Goal: Obtain resource: Obtain resource

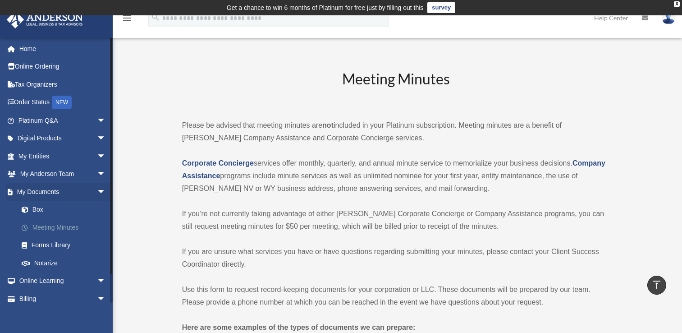
scroll to position [470, 0]
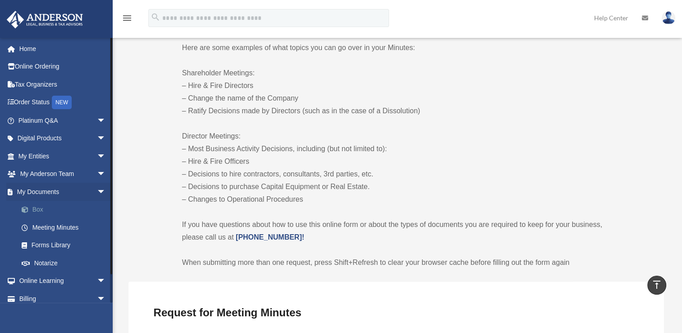
click at [50, 207] on link "Box" at bounding box center [66, 210] width 107 height 18
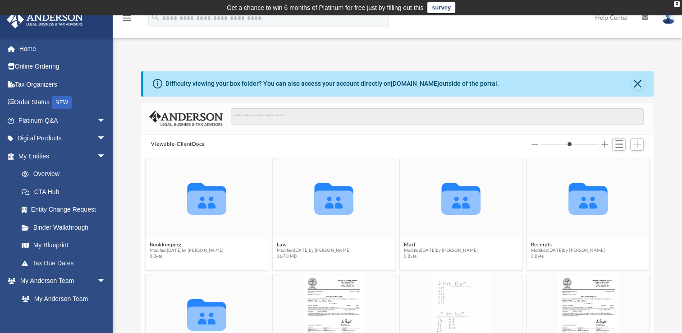
scroll to position [198, 505]
click at [636, 148] on button "Add" at bounding box center [637, 144] width 14 height 13
click at [616, 166] on li "Upload" at bounding box center [624, 161] width 29 height 9
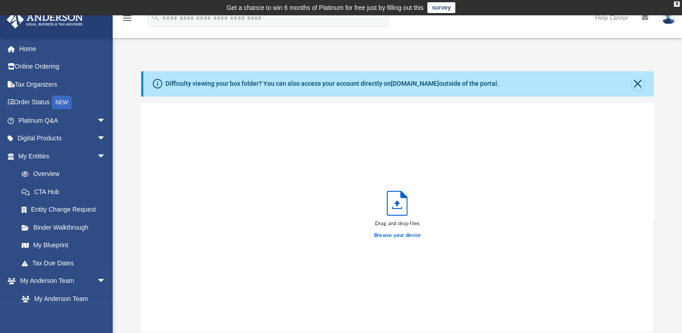
scroll to position [222, 505]
click at [393, 235] on label "Browse your device" at bounding box center [397, 235] width 47 height 8
click at [0, 0] on input "Browse your device" at bounding box center [0, 0] width 0 height 0
click at [275, 88] on div "Difficulty viewing your box folder? You can also access your account directly o…" at bounding box center [331, 83] width 333 height 9
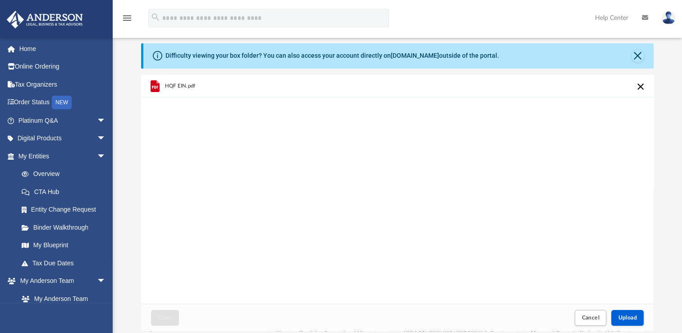
scroll to position [36, 0]
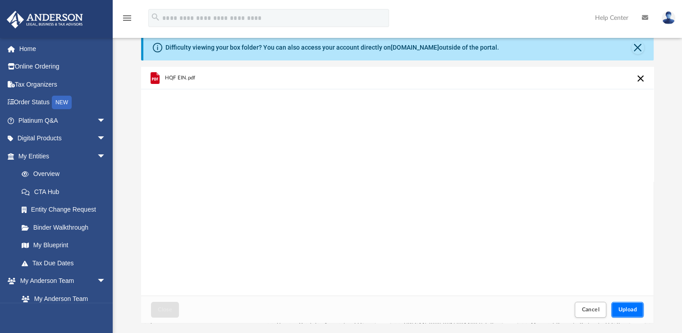
click at [629, 308] on span "Upload" at bounding box center [627, 308] width 19 height 5
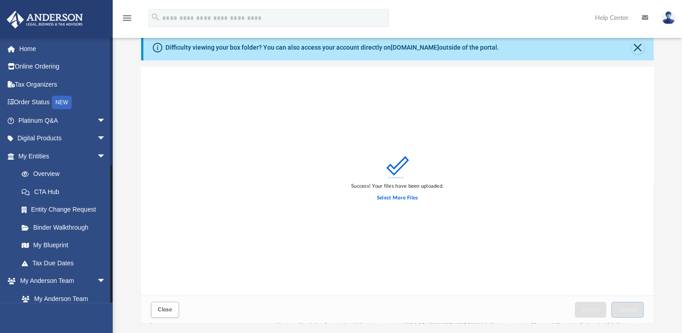
scroll to position [238, 0]
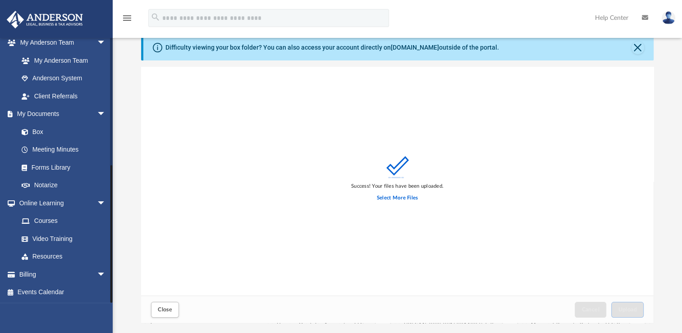
click at [112, 287] on div at bounding box center [111, 169] width 3 height 265
click at [112, 287] on div at bounding box center [111, 233] width 2 height 137
click at [50, 167] on link "Forms Library" at bounding box center [66, 167] width 107 height 18
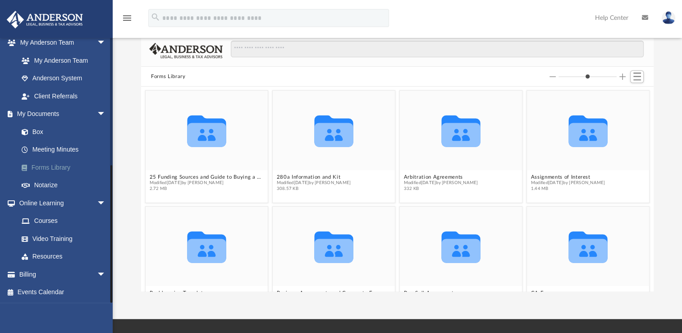
scroll to position [198, 505]
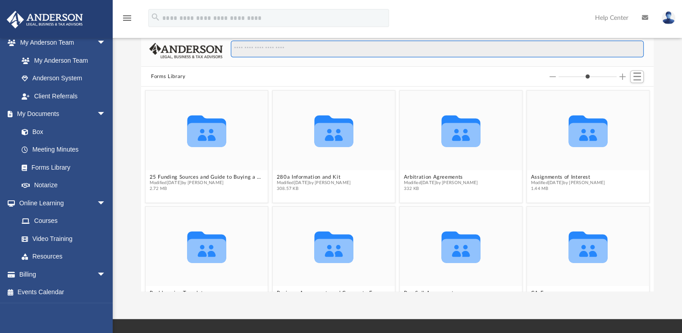
click at [255, 46] on input "Search files and folders" at bounding box center [437, 49] width 413 height 17
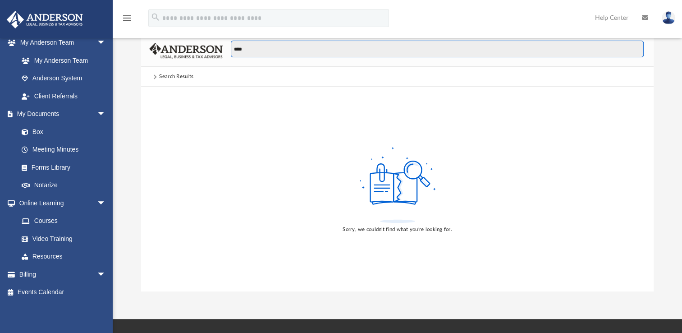
type input "****"
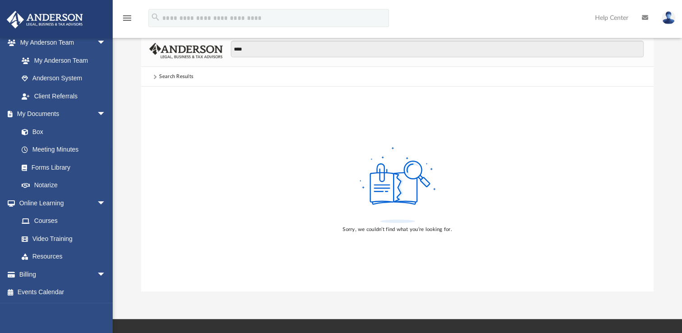
click at [185, 80] on div "Search Results" at bounding box center [176, 77] width 34 height 8
click at [162, 75] on div "Search Results" at bounding box center [176, 77] width 34 height 8
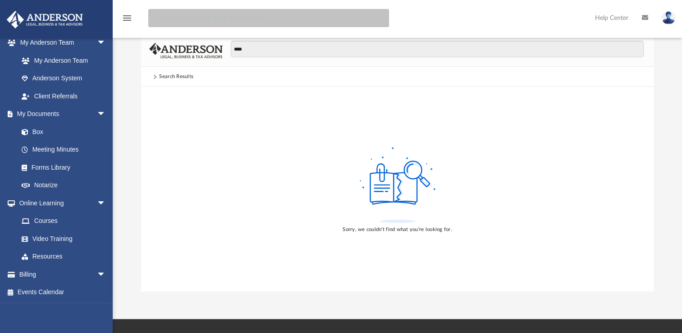
click at [235, 23] on input "search" at bounding box center [268, 18] width 241 height 18
type input "****"
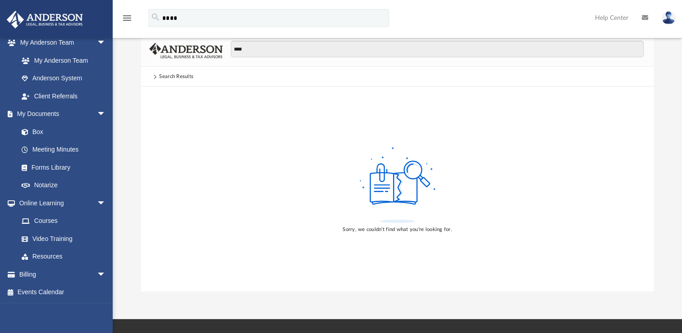
click at [255, 114] on div "Sorry, we couldn’t find what you’re looking for." at bounding box center [397, 189] width 512 height 205
click at [153, 14] on icon "search" at bounding box center [156, 17] width 10 height 10
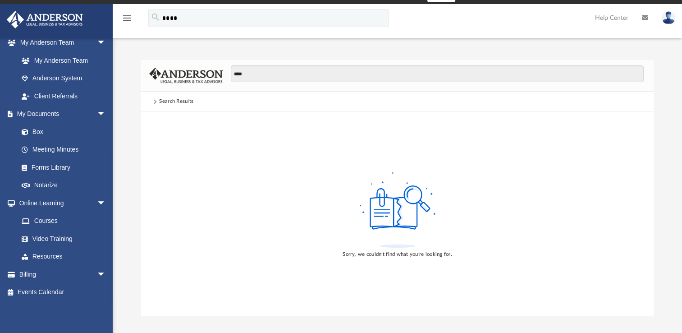
scroll to position [10, 0]
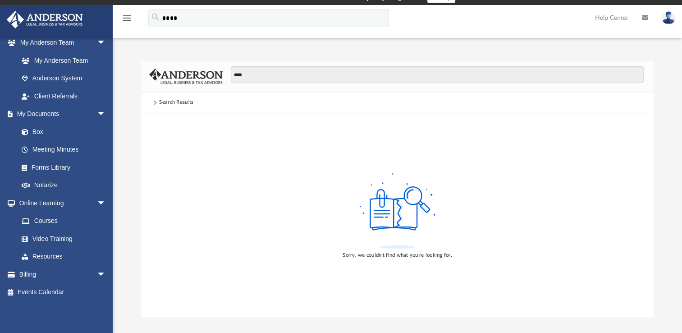
click at [195, 99] on div "Search Results" at bounding box center [176, 102] width 50 height 8
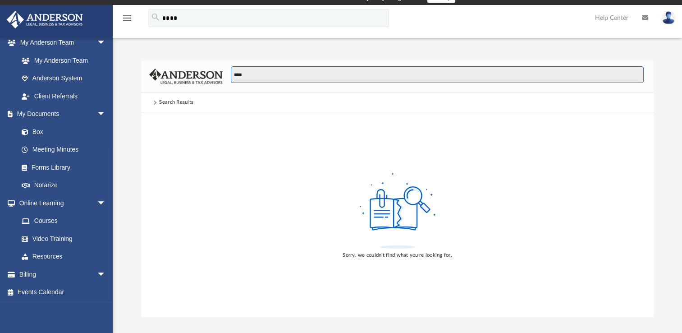
click at [251, 77] on input "****" at bounding box center [437, 74] width 413 height 17
type input "*"
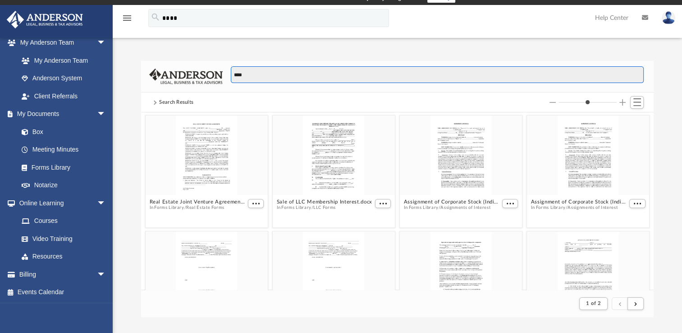
scroll to position [469, 0]
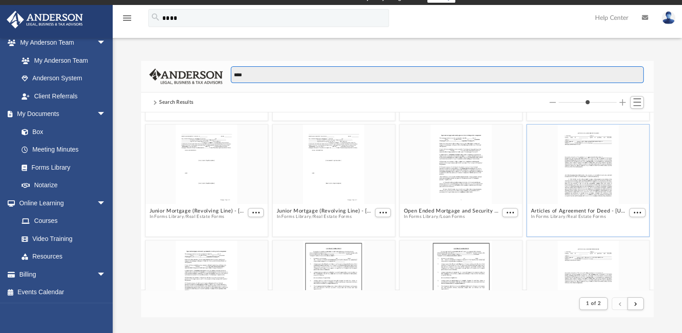
type input "****"
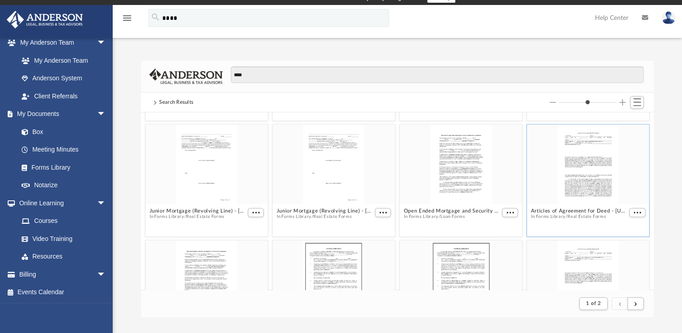
click at [623, 225] on figcaption "Articles of Agreement for Deed - Illinois.docx In Forms Library / Real Estate F…" at bounding box center [588, 217] width 122 height 24
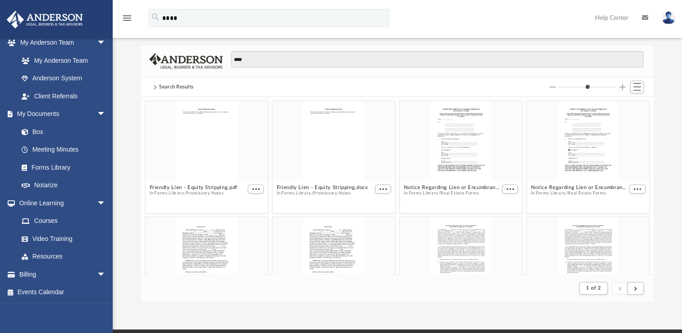
scroll to position [0, 0]
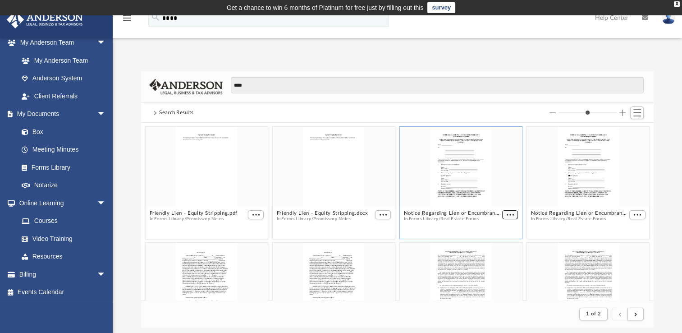
click at [507, 214] on span "More options" at bounding box center [510, 214] width 7 height 5
click at [491, 229] on li "Preview" at bounding box center [495, 230] width 26 height 9
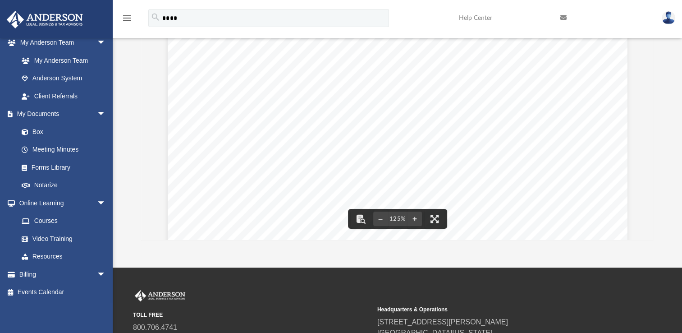
scroll to position [357, 0]
click at [577, 206] on div "NOTICE REGARDING LIEN OR ENCUMBRANCE [Texas Property Code § 5.085] NOTE: THIS N…" at bounding box center [398, 78] width 460 height 595
click at [574, 216] on div "NOTICE REGARDING LIEN OR ENCUMBRANCE [Texas Property Code § 5.085] NOTE: THIS N…" at bounding box center [398, 163] width 460 height 595
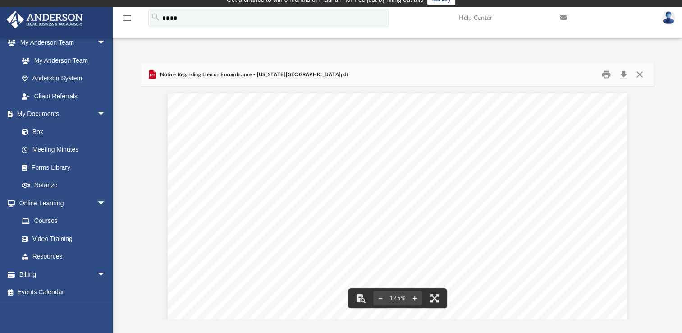
scroll to position [0, 0]
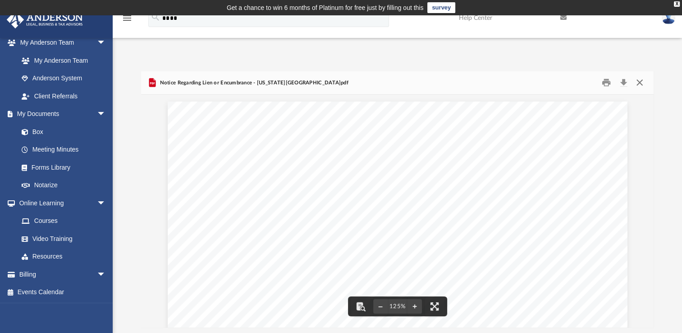
click at [642, 80] on button "Close" at bounding box center [639, 83] width 16 height 14
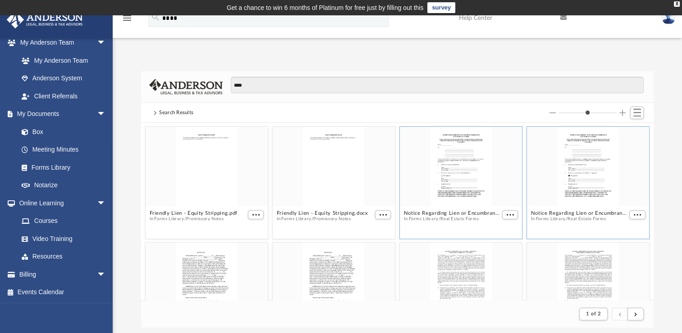
click at [577, 218] on button "Real Estate Forms" at bounding box center [586, 219] width 38 height 6
click at [571, 216] on span "Modified Wed Oct 5 2022 by Mary Acree" at bounding box center [579, 219] width 96 height 6
click at [634, 215] on span "More options" at bounding box center [637, 214] width 7 height 5
click at [618, 232] on li "Preview" at bounding box center [620, 230] width 26 height 9
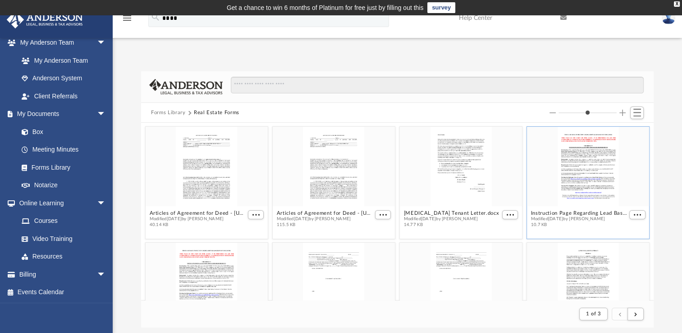
click at [587, 164] on div "grid" at bounding box center [588, 166] width 122 height 79
click at [634, 214] on span "More options" at bounding box center [637, 214] width 7 height 5
click at [618, 232] on li "Preview" at bounding box center [620, 230] width 26 height 9
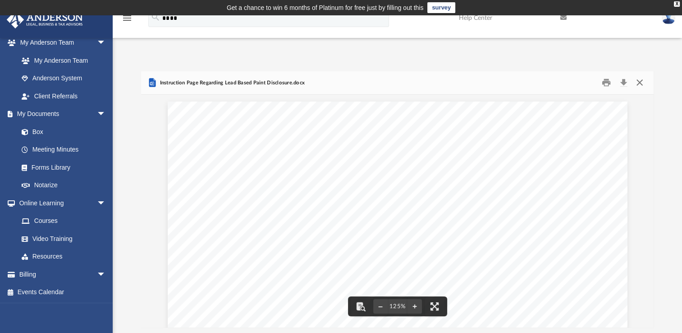
click at [643, 80] on button "Close" at bounding box center [639, 83] width 16 height 14
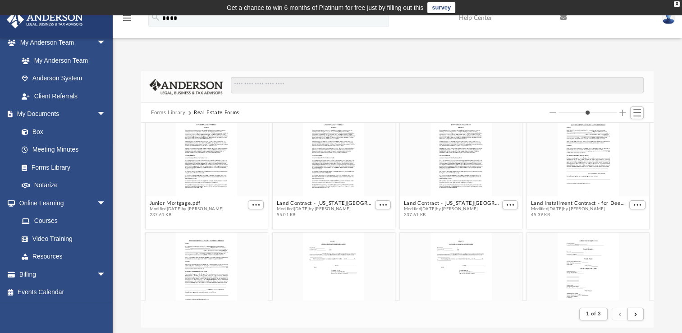
scroll to position [244, 0]
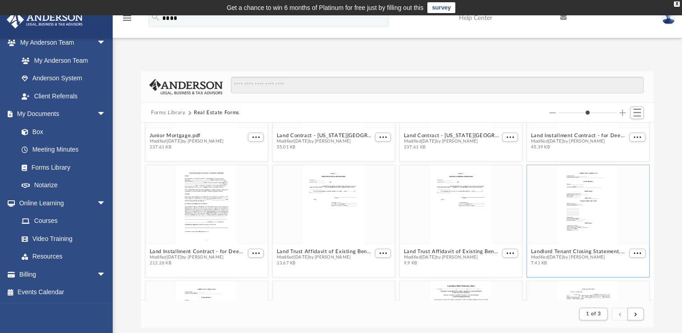
click at [558, 239] on div "grid" at bounding box center [588, 204] width 122 height 79
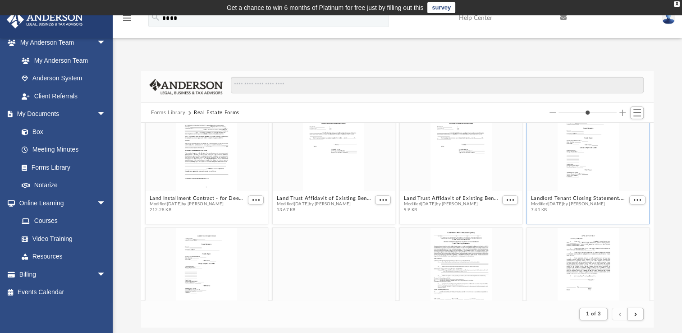
scroll to position [364, 0]
click at [559, 196] on figure "Landlord Tenant Closing Statement.docx Modified Wed Oct 5 2022 by Mary Acree 7.…" at bounding box center [588, 162] width 122 height 104
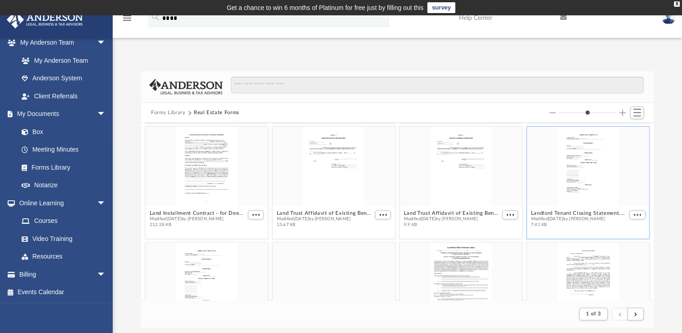
click at [560, 191] on div "Junior Mortgage.pdf Modified Wed Oct 5 2022 by Mary Acree 237.61 KB Land Contra…" at bounding box center [397, 211] width 512 height 177
